Goal: Information Seeking & Learning: Learn about a topic

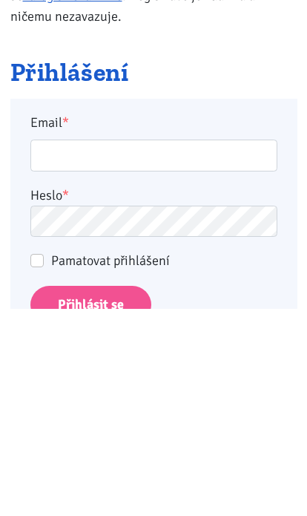
scroll to position [255, 0]
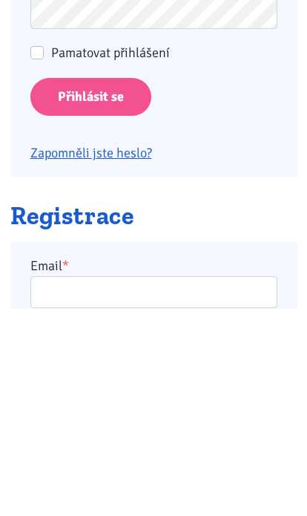
type input "[EMAIL_ADDRESS][DOMAIN_NAME]"
click at [90, 303] on input "Přihlásit se" at bounding box center [90, 305] width 121 height 38
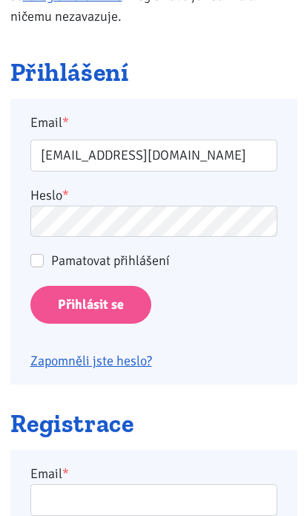
click at [119, 306] on input "Přihlásit se" at bounding box center [90, 305] width 121 height 38
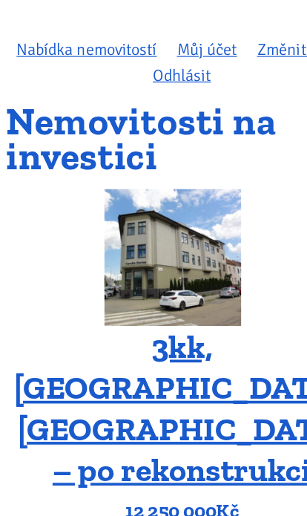
scroll to position [45, 0]
click at [169, 221] on img at bounding box center [145, 233] width 111 height 111
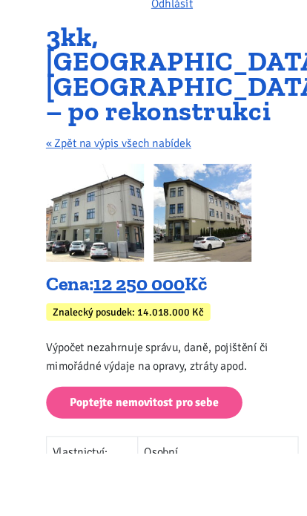
scroll to position [177, 0]
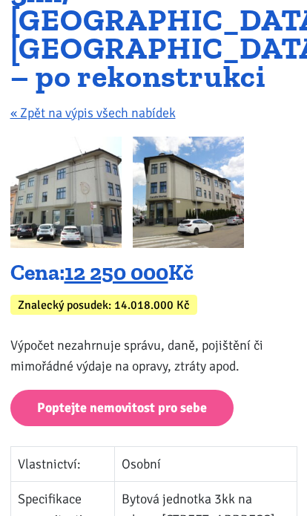
click at [220, 182] on img at bounding box center [188, 191] width 111 height 111
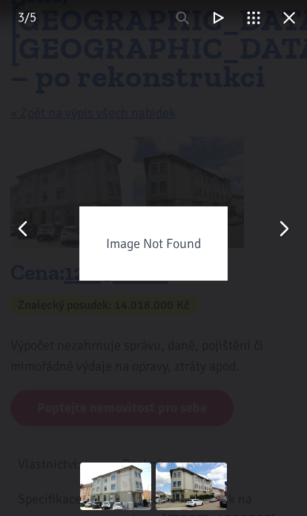
click at [278, 243] on button "You can close this modal content with the ESC key" at bounding box center [284, 229] width 36 height 36
click at [191, 251] on div "Image Not Found" at bounding box center [153, 243] width 148 height 74
click at [292, 21] on button "You can close this modal content with the ESC key" at bounding box center [289, 18] width 36 height 36
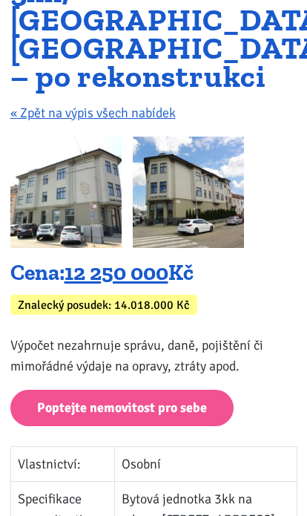
click at [70, 179] on img at bounding box center [65, 191] width 111 height 111
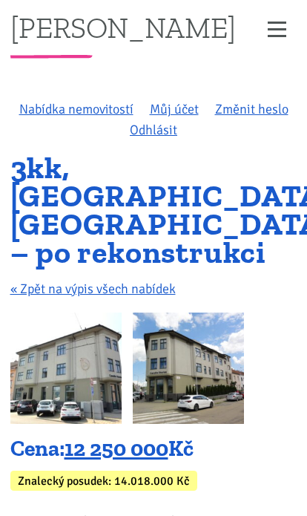
scroll to position [0, 0]
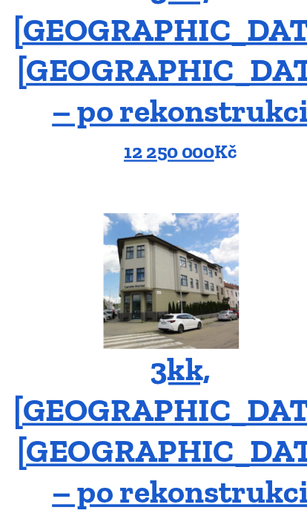
scroll to position [355, 0]
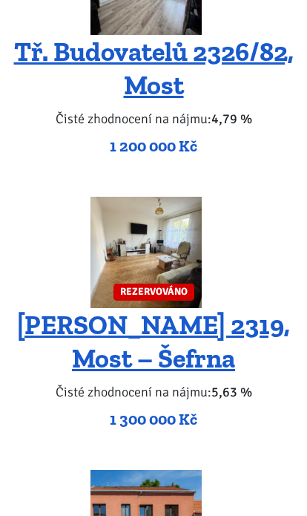
scroll to position [2917, 0]
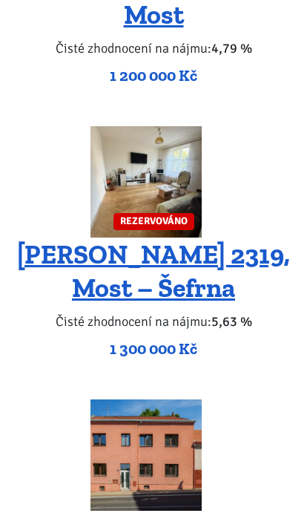
click at [174, 400] on img at bounding box center [145, 455] width 111 height 111
